Goal: Task Accomplishment & Management: Use online tool/utility

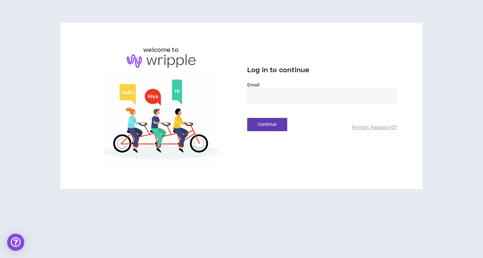
click at [317, 97] on input "email" at bounding box center [322, 95] width 150 height 15
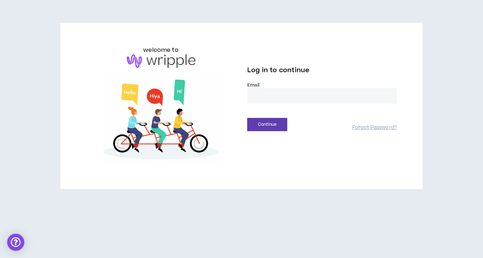
type input "**********"
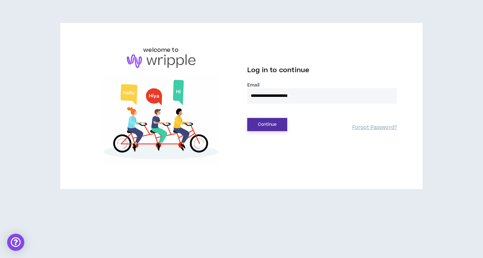
click at [264, 127] on button "Continue" at bounding box center [267, 124] width 40 height 13
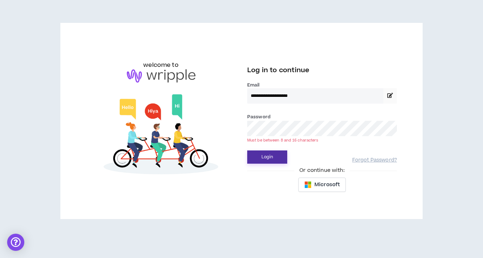
click at [247, 151] on button "Login" at bounding box center [267, 157] width 40 height 13
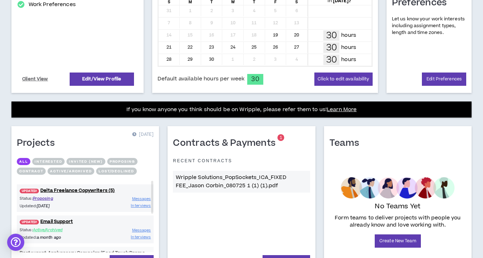
scroll to position [225, 0]
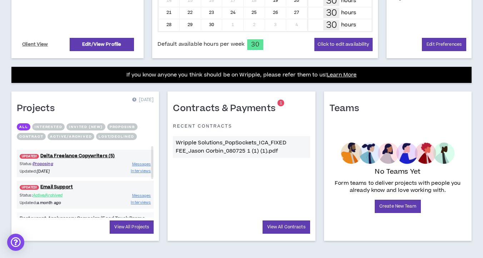
click at [251, 139] on p "Wripple Solutions_PopSockets_ICA_FIXED FEE_Jason Corbin_080725 1 (1) (1).pdf" at bounding box center [241, 147] width 131 height 16
